Goal: Find specific page/section: Find specific page/section

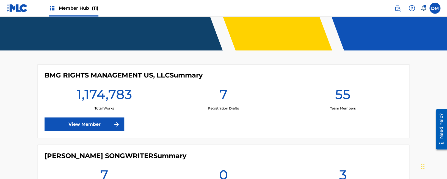
scroll to position [87, 0]
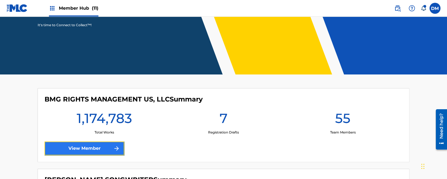
click at [87, 150] on link "View Member" at bounding box center [85, 148] width 80 height 14
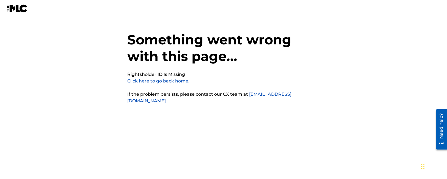
scroll to position [14, 0]
